Goal: Task Accomplishment & Management: Manage account settings

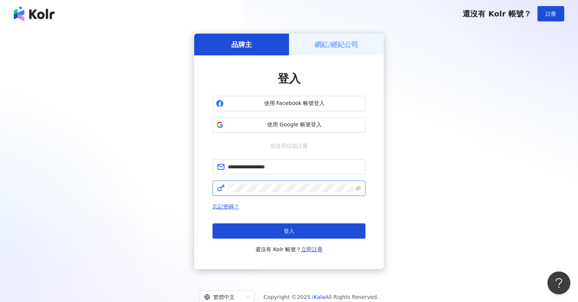
click at [289, 231] on button "登入" at bounding box center [288, 231] width 153 height 15
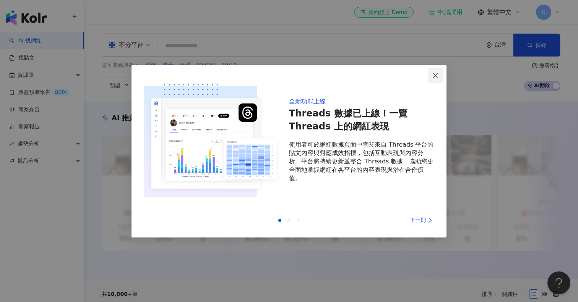
click at [438, 77] on icon "close" at bounding box center [435, 76] width 6 height 6
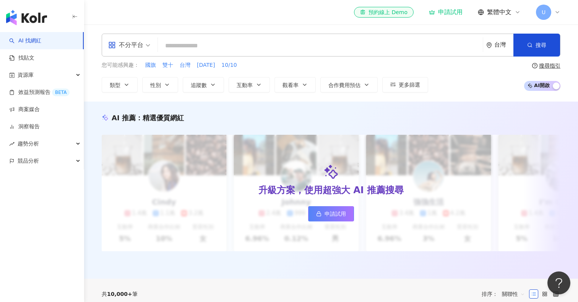
click at [557, 16] on div "U" at bounding box center [548, 12] width 24 height 15
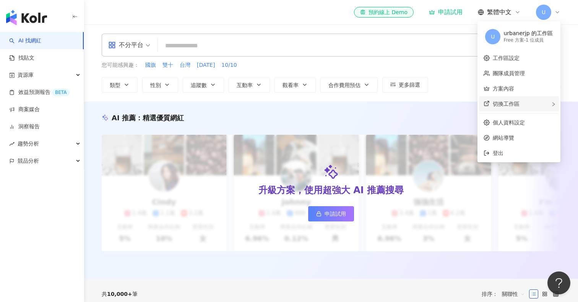
click at [532, 105] on div "切換工作區" at bounding box center [519, 103] width 80 height 15
click at [463, 103] on span "建立新工作區" at bounding box center [453, 105] width 32 height 8
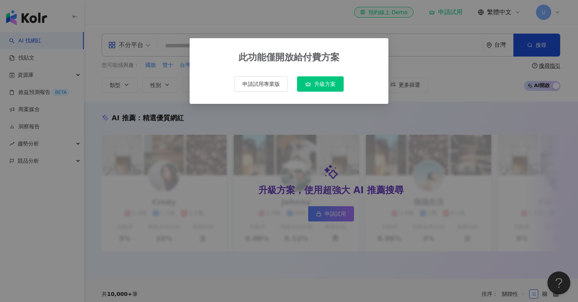
click at [475, 74] on div "此功能僅開放給付費方案 申請試用專業版 升級方案" at bounding box center [289, 151] width 578 height 302
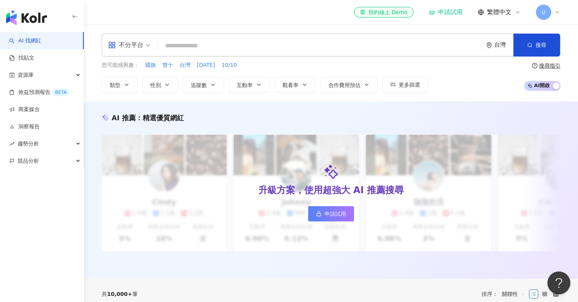
click at [558, 10] on icon at bounding box center [557, 12] width 6 height 6
click at [420, 55] on div "不分平台 台灣 搜尋" at bounding box center [331, 45] width 459 height 23
click at [497, 13] on span "繁體中文" at bounding box center [499, 12] width 24 height 8
click at [410, 39] on input "search" at bounding box center [320, 46] width 319 height 15
